Goal: Task Accomplishment & Management: Manage account settings

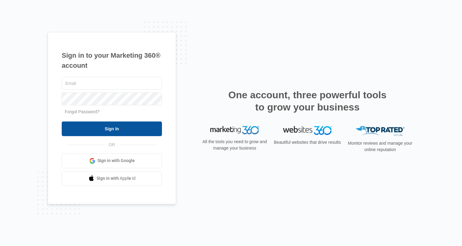
type input "[PERSON_NAME][EMAIL_ADDRESS][PERSON_NAME][DOMAIN_NAME]"
click at [94, 132] on input "Sign In" at bounding box center [112, 129] width 100 height 15
